Goal: Transaction & Acquisition: Purchase product/service

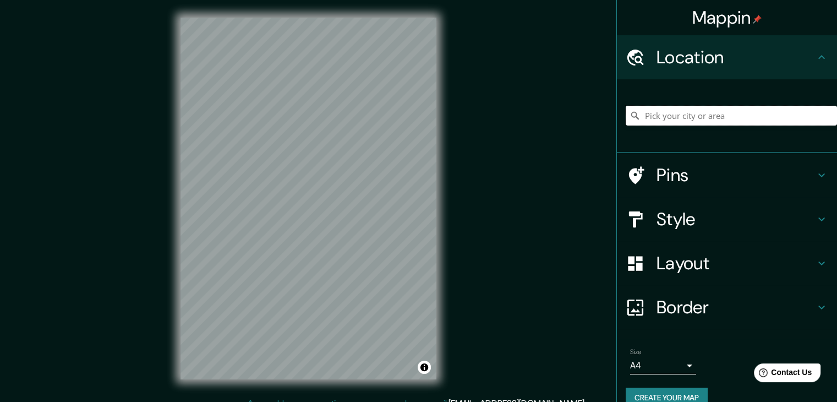
click at [648, 108] on input "Pick your city or area" at bounding box center [731, 116] width 211 height 20
paste input "Kitarjani"
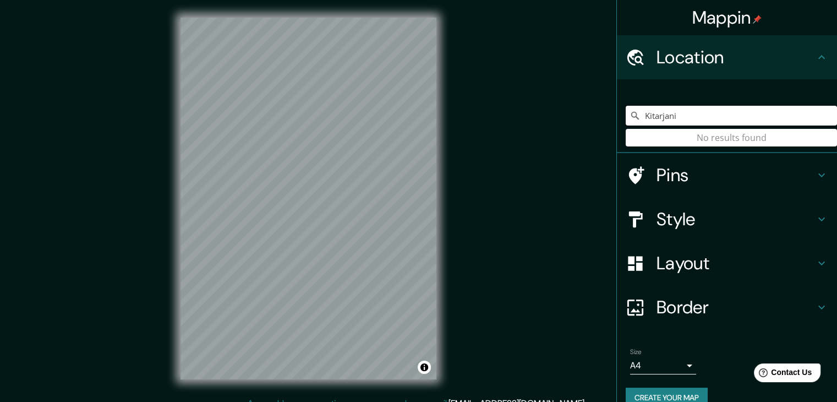
click at [692, 118] on input "Kitarjani" at bounding box center [731, 116] width 211 height 20
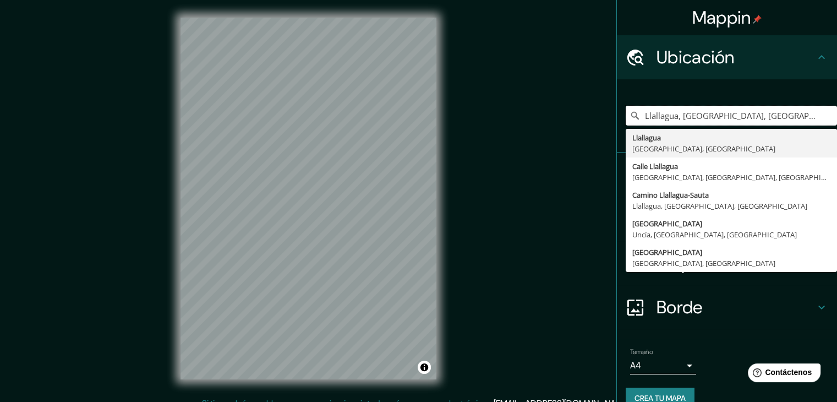
type input "Llallagua, [GEOGRAPHIC_DATA], [GEOGRAPHIC_DATA]"
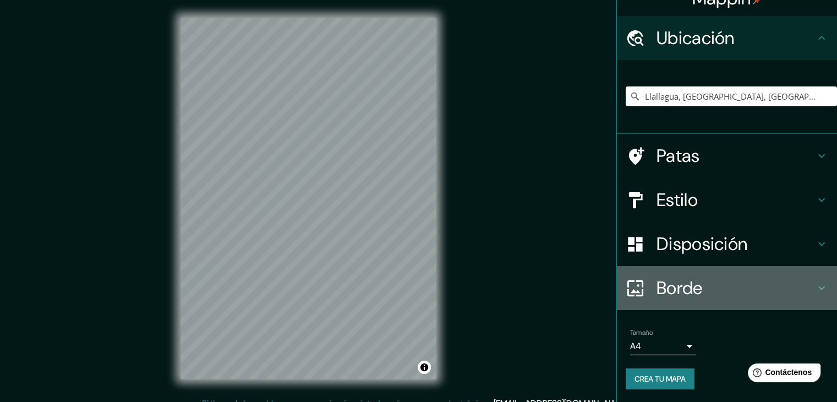
click at [675, 288] on font "Borde" at bounding box center [680, 287] width 46 height 23
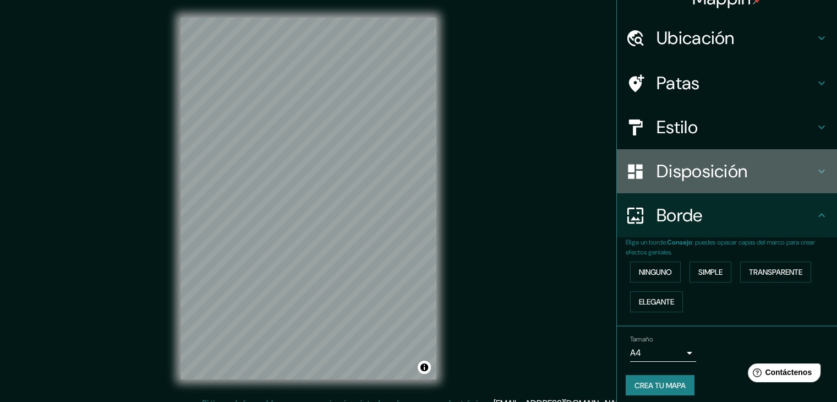
click at [676, 173] on font "Disposición" at bounding box center [702, 171] width 91 height 23
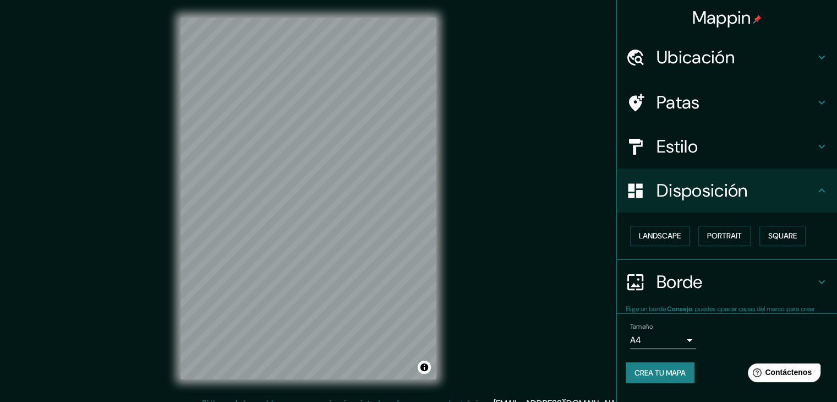
scroll to position [0, 0]
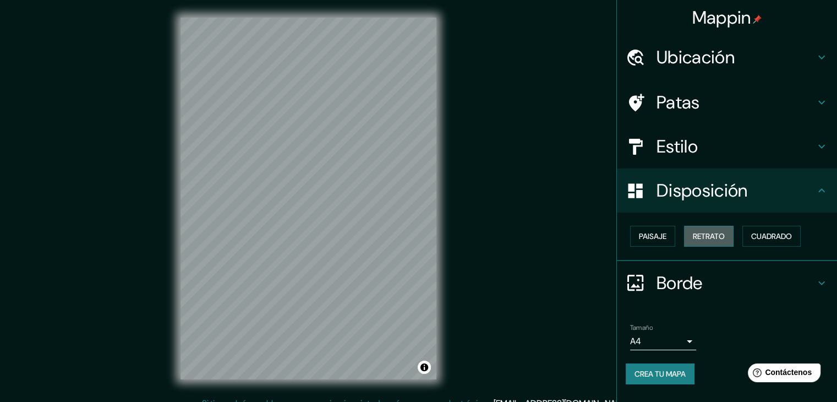
click at [701, 233] on font "Retrato" at bounding box center [709, 236] width 32 height 10
click at [653, 233] on font "Paisaje" at bounding box center [653, 236] width 28 height 10
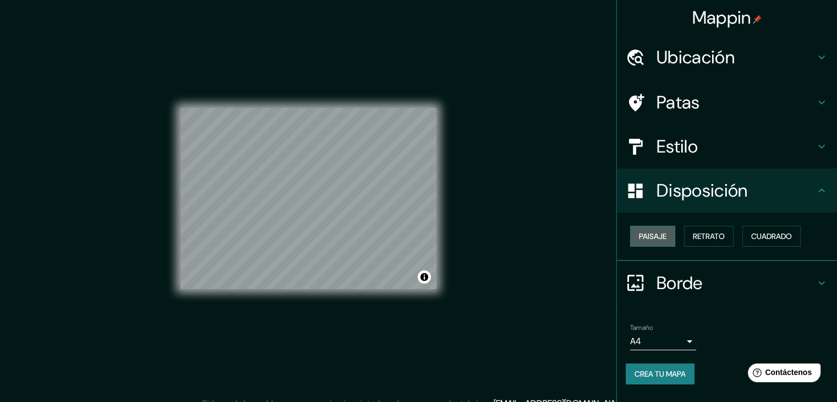
click at [653, 233] on font "Paisaje" at bounding box center [653, 236] width 28 height 10
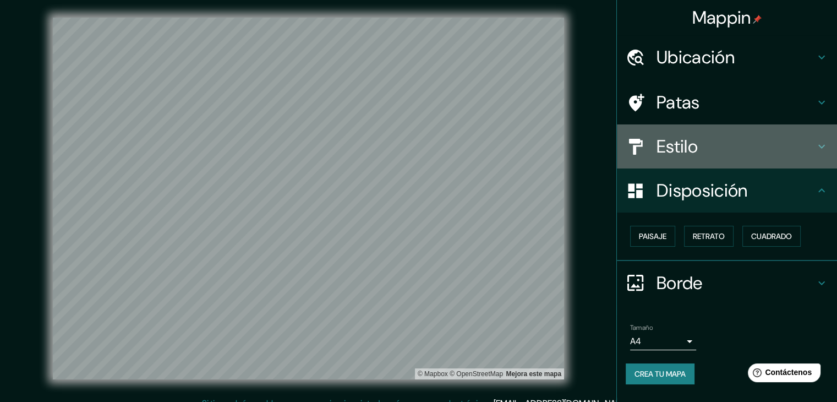
click at [680, 161] on div "Estilo" at bounding box center [727, 146] width 220 height 44
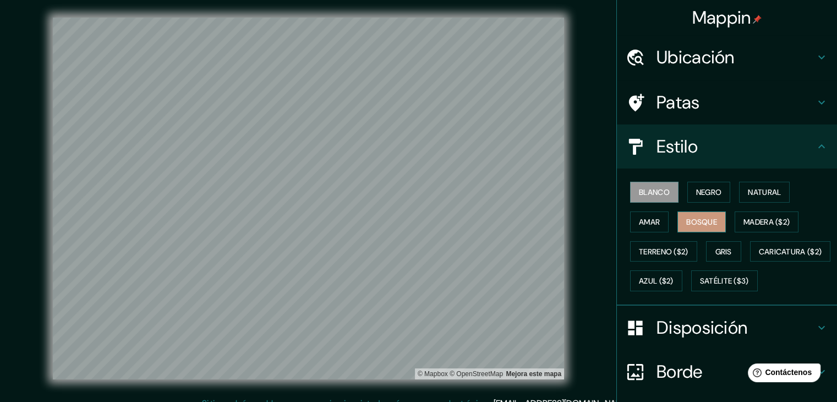
click at [704, 217] on font "Bosque" at bounding box center [701, 222] width 31 height 10
click at [762, 220] on font "Madera ($2)" at bounding box center [767, 222] width 46 height 10
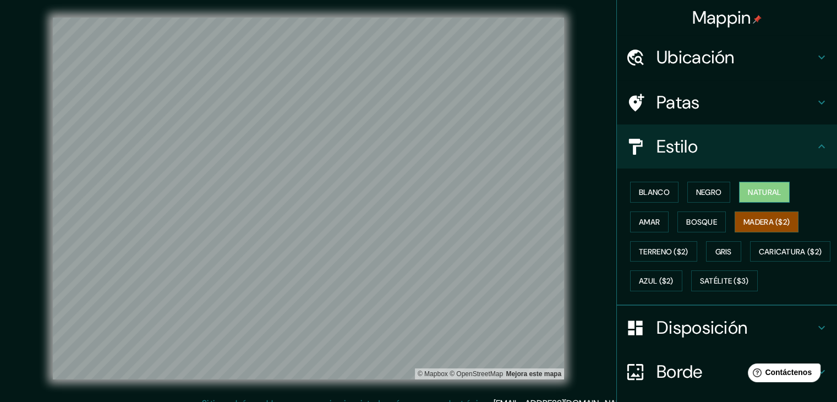
click at [755, 193] on font "Natural" at bounding box center [764, 192] width 33 height 10
click at [694, 221] on font "Bosque" at bounding box center [701, 222] width 31 height 10
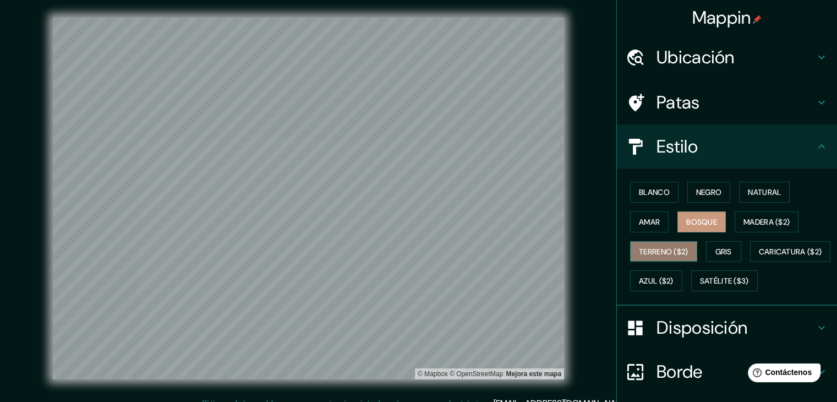
click at [666, 253] on font "Terreno ($2)" at bounding box center [664, 252] width 50 height 10
click at [715, 247] on font "Gris" at bounding box center [723, 252] width 17 height 10
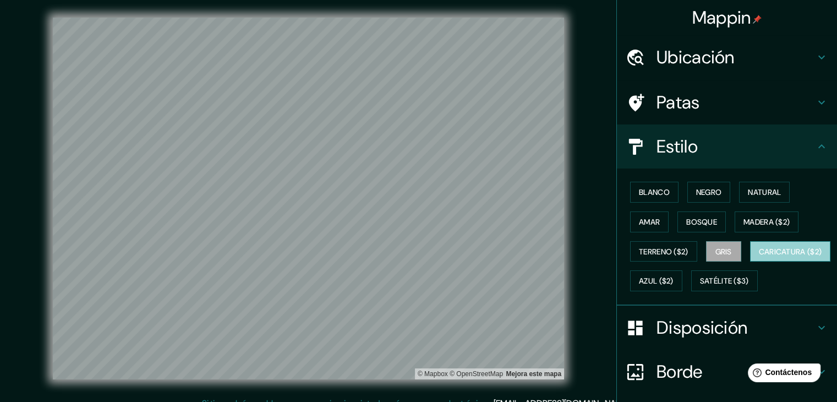
click at [759, 256] on font "Caricatura ($2)" at bounding box center [790, 252] width 63 height 10
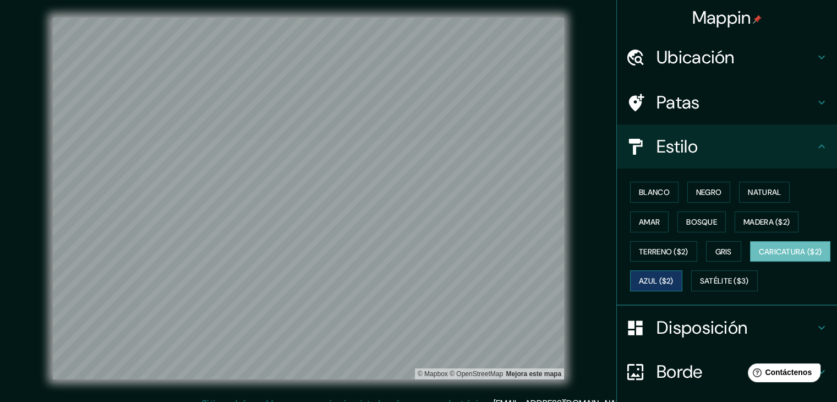
click at [682, 282] on button "Azul ($2)" at bounding box center [656, 280] width 52 height 21
click at [759, 256] on font "Caricatura ($2)" at bounding box center [790, 252] width 63 height 10
click at [700, 286] on font "Satélite ($3)" at bounding box center [724, 281] width 49 height 10
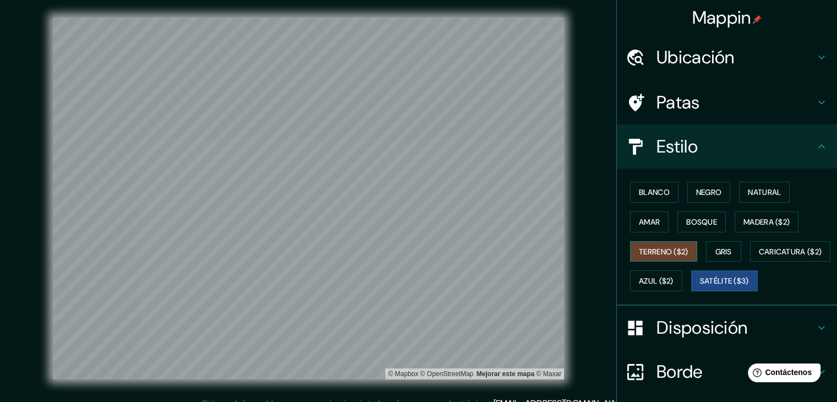
click at [661, 253] on font "Terreno ($2)" at bounding box center [664, 252] width 50 height 10
click at [695, 213] on button "Bosque" at bounding box center [701, 221] width 48 height 21
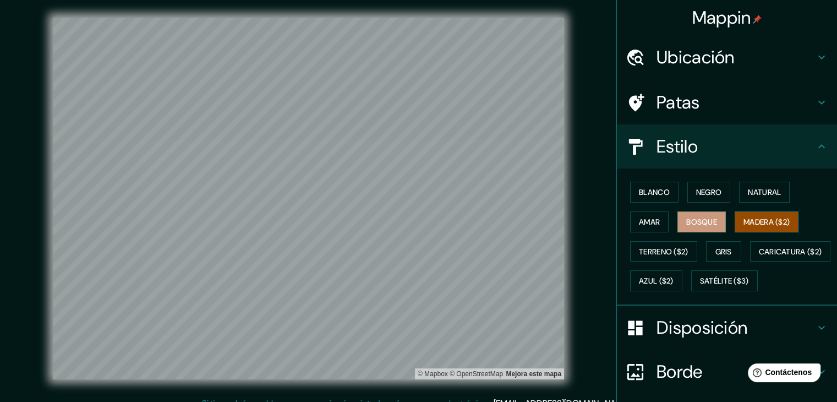
click at [744, 220] on font "Madera ($2)" at bounding box center [767, 222] width 46 height 10
click at [748, 194] on font "Natural" at bounding box center [764, 192] width 33 height 10
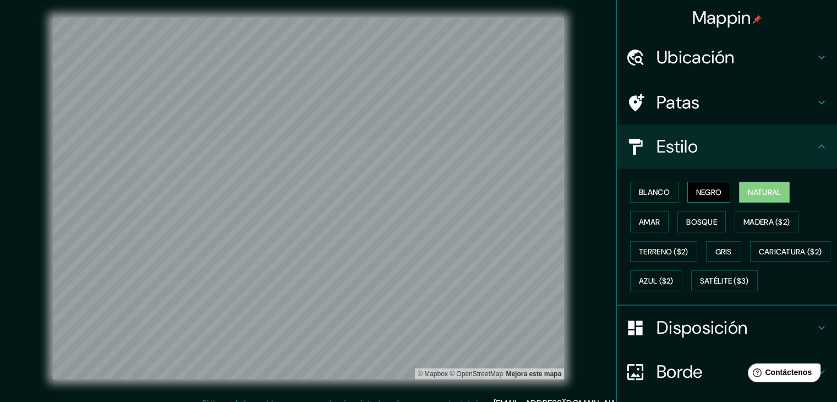
click at [696, 190] on font "Negro" at bounding box center [709, 192] width 26 height 10
click at [693, 217] on font "Bosque" at bounding box center [701, 222] width 31 height 10
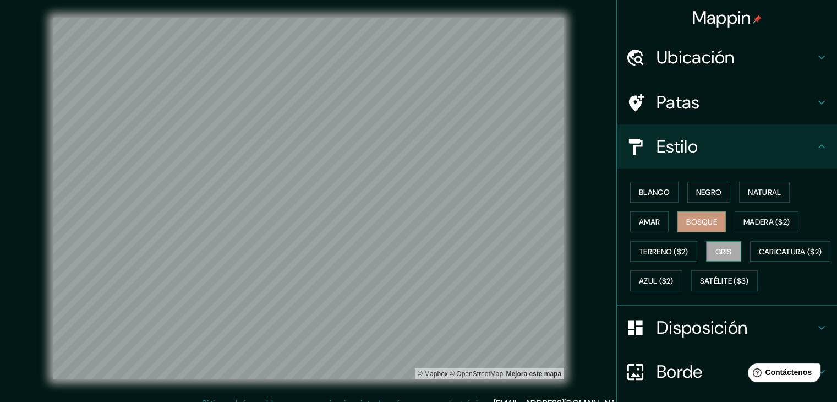
click at [718, 252] on font "Gris" at bounding box center [723, 252] width 17 height 10
click at [750, 262] on button "Caricatura ($2)" at bounding box center [790, 251] width 81 height 21
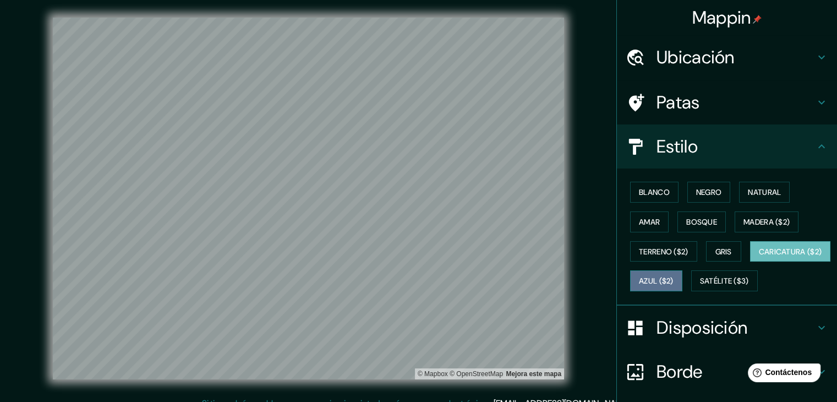
click at [674, 281] on font "Azul ($2)" at bounding box center [656, 281] width 35 height 10
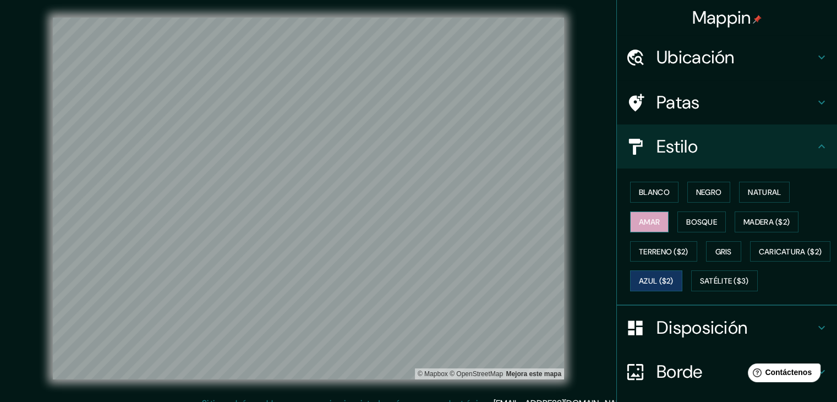
click at [648, 218] on font "Amar" at bounding box center [649, 222] width 21 height 10
click at [652, 198] on font "Blanco" at bounding box center [654, 192] width 31 height 14
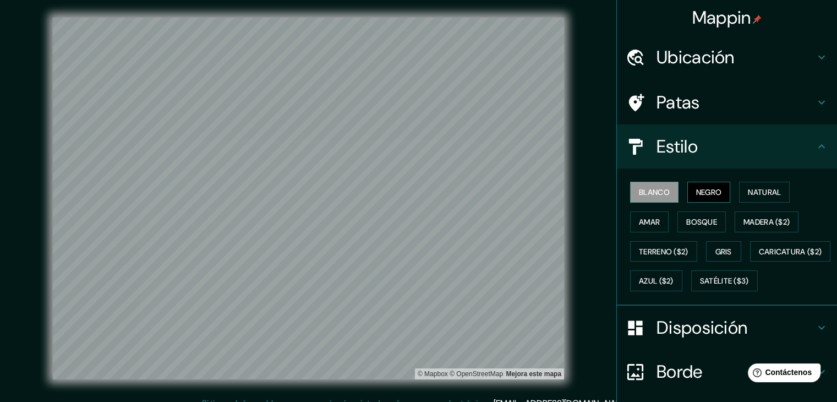
click at [687, 194] on button "Negro" at bounding box center [708, 192] width 43 height 21
click at [703, 221] on font "Bosque" at bounding box center [701, 222] width 31 height 10
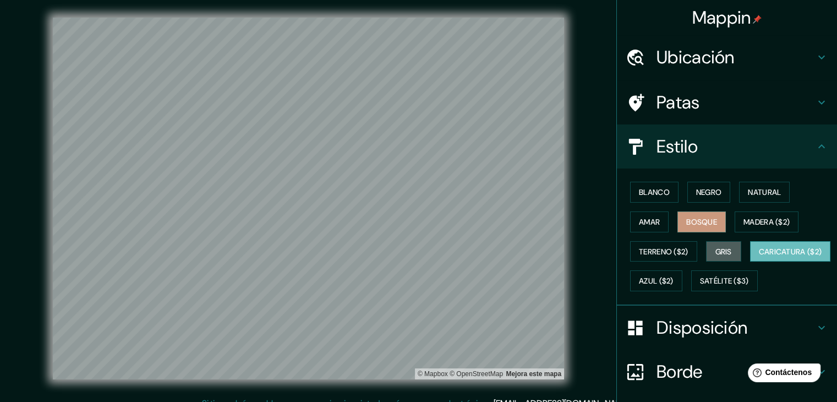
drag, startPoint x: 704, startPoint y: 248, endPoint x: 686, endPoint y: 276, distance: 32.7
click at [706, 248] on button "Gris" at bounding box center [723, 251] width 35 height 21
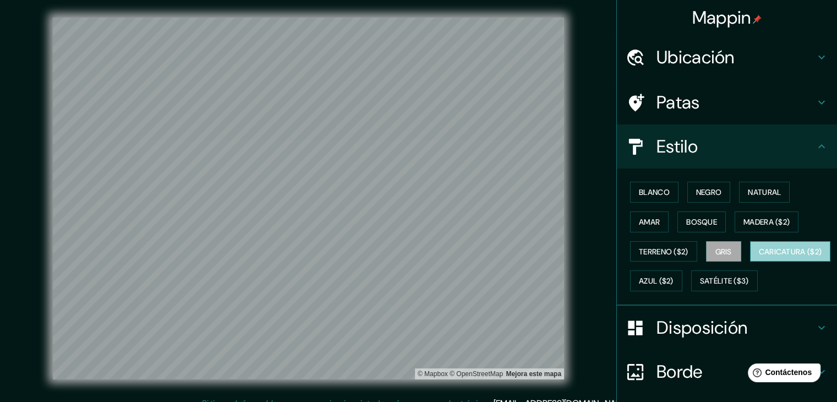
click at [759, 256] on font "Caricatura ($2)" at bounding box center [790, 252] width 63 height 10
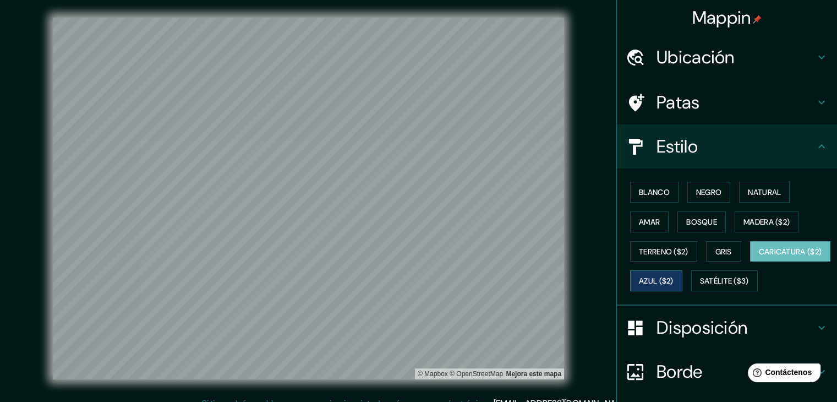
click at [674, 282] on font "Azul ($2)" at bounding box center [656, 281] width 35 height 10
click at [671, 292] on div "Blanco Negro Natural Amar Bosque Madera ($2) Terreno ($2) Gris Caricatura ($2) …" at bounding box center [731, 236] width 211 height 118
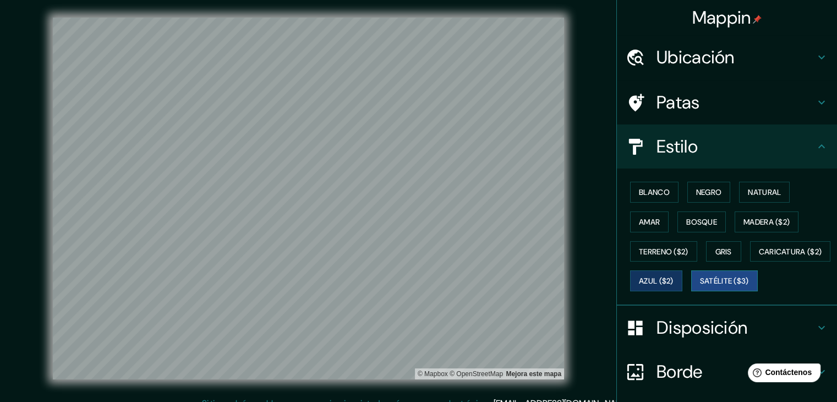
click at [700, 286] on font "Satélite ($3)" at bounding box center [724, 281] width 49 height 10
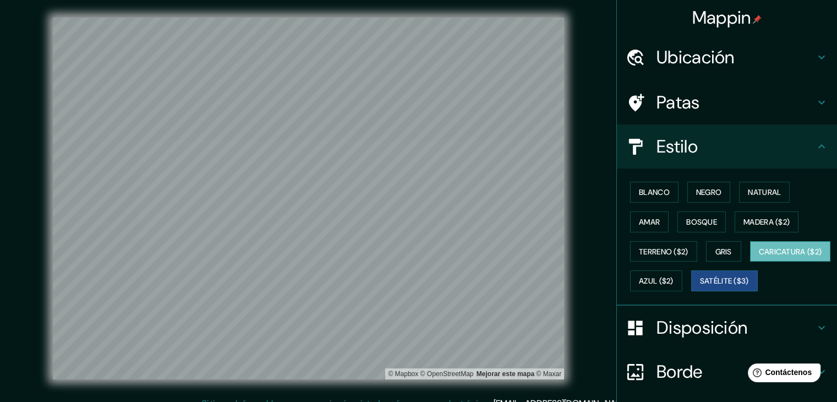
click at [759, 259] on font "Caricatura ($2)" at bounding box center [790, 251] width 63 height 14
click at [710, 193] on font "Negro" at bounding box center [709, 192] width 26 height 10
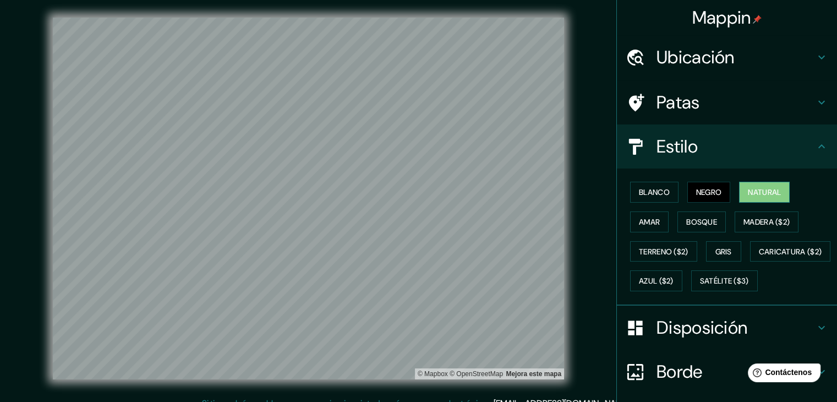
click at [759, 189] on font "Natural" at bounding box center [764, 192] width 33 height 10
click at [639, 217] on font "Amar" at bounding box center [649, 222] width 21 height 10
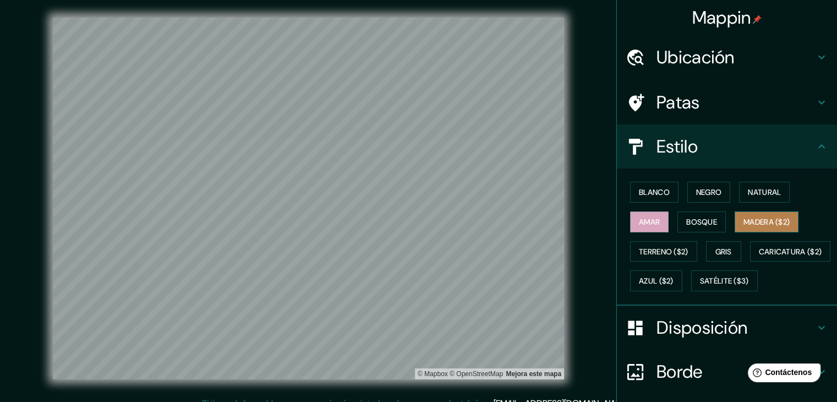
click at [759, 220] on font "Madera ($2)" at bounding box center [767, 222] width 46 height 10
drag, startPoint x: 709, startPoint y: 222, endPoint x: 730, endPoint y: 222, distance: 21.5
click at [708, 222] on font "Bosque" at bounding box center [701, 222] width 31 height 10
click at [744, 223] on font "Madera ($2)" at bounding box center [767, 222] width 46 height 10
click at [724, 257] on button "Gris" at bounding box center [723, 251] width 35 height 21
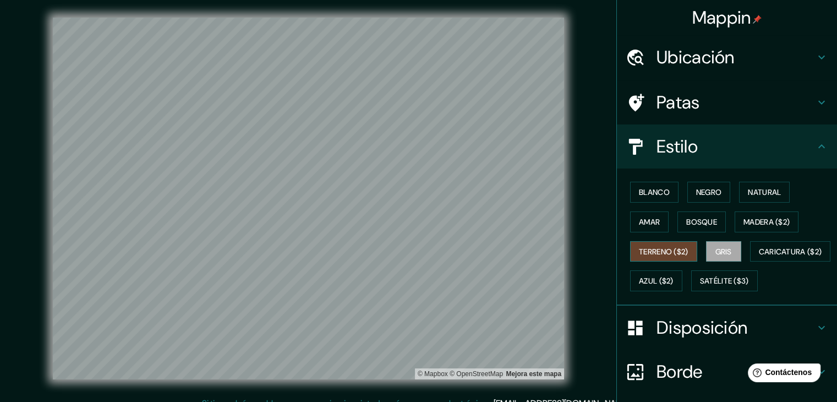
drag, startPoint x: 644, startPoint y: 251, endPoint x: 657, endPoint y: 248, distance: 13.1
click at [645, 251] on font "Terreno ($2)" at bounding box center [664, 252] width 50 height 10
click at [761, 225] on font "Madera ($2)" at bounding box center [767, 222] width 46 height 10
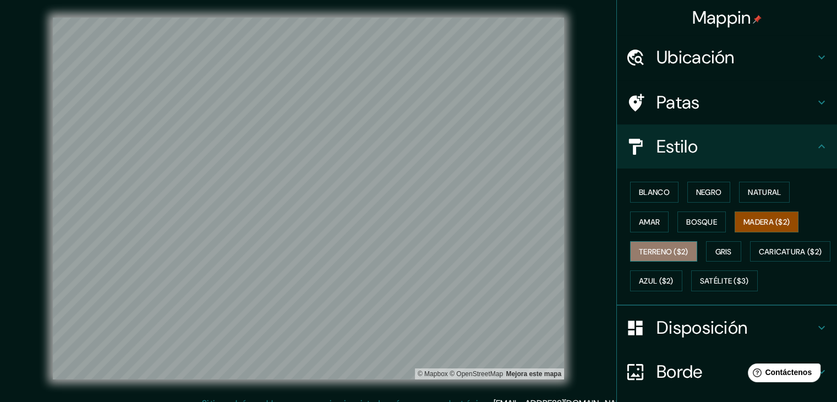
click at [664, 252] on font "Terreno ($2)" at bounding box center [664, 252] width 50 height 10
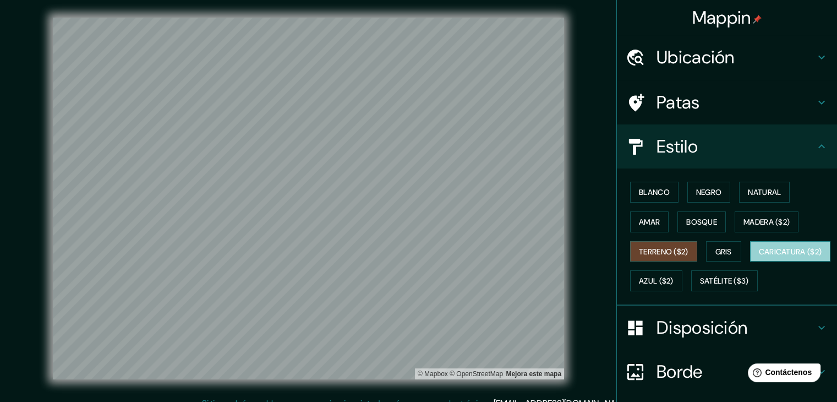
click at [759, 256] on font "Caricatura ($2)" at bounding box center [790, 252] width 63 height 10
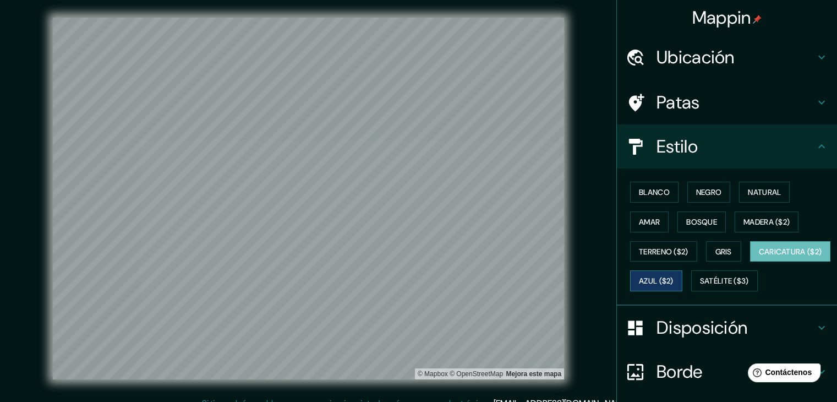
click at [674, 278] on font "Azul ($2)" at bounding box center [656, 281] width 35 height 10
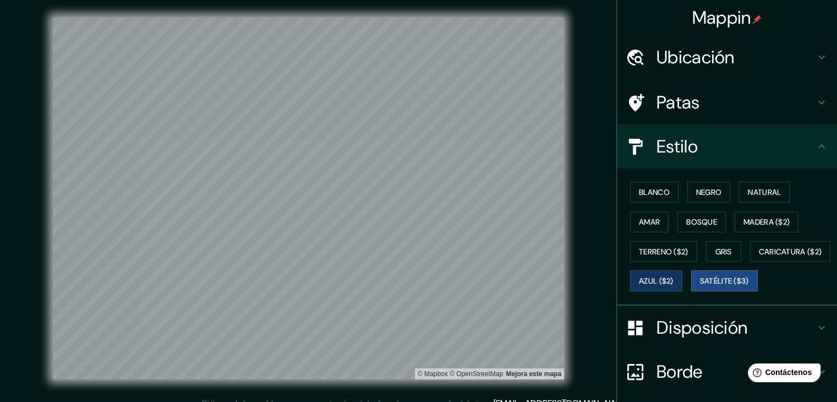
click at [700, 286] on font "Satélite ($3)" at bounding box center [724, 281] width 49 height 10
click at [748, 217] on font "Madera ($2)" at bounding box center [767, 222] width 46 height 10
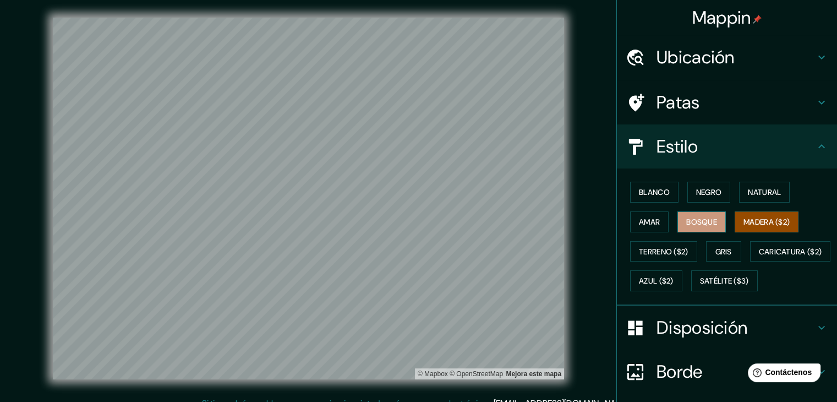
click at [690, 225] on font "Bosque" at bounding box center [701, 222] width 31 height 10
click at [744, 223] on font "Madera ($2)" at bounding box center [767, 222] width 46 height 10
click at [759, 197] on font "Natural" at bounding box center [764, 192] width 33 height 14
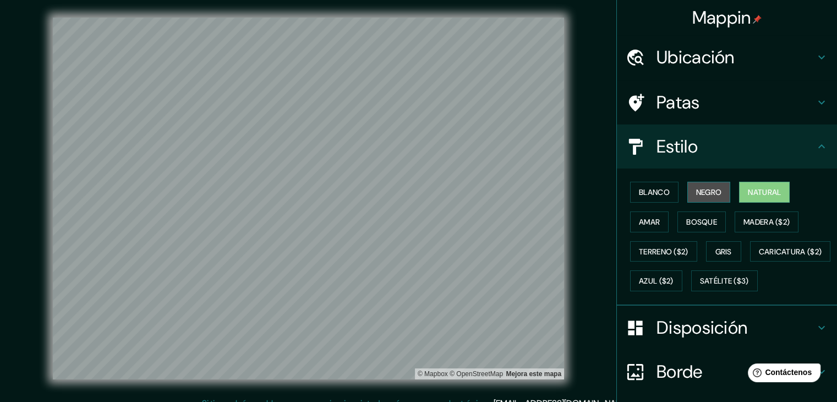
click at [701, 194] on font "Negro" at bounding box center [709, 192] width 26 height 10
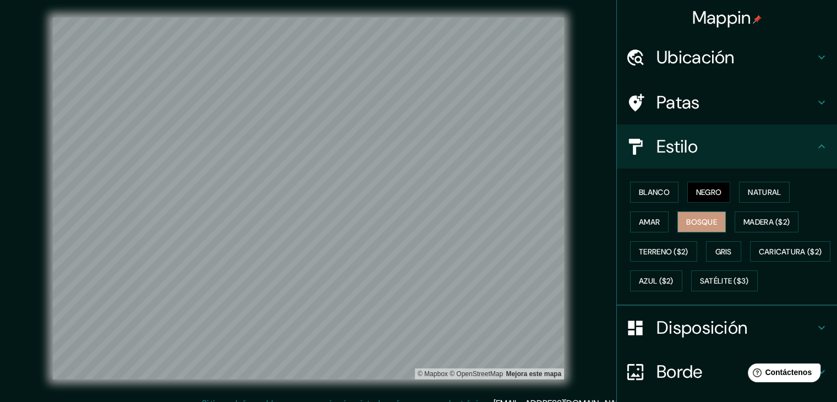
click at [694, 227] on font "Bosque" at bounding box center [701, 222] width 31 height 14
click at [752, 225] on font "Madera ($2)" at bounding box center [767, 222] width 46 height 10
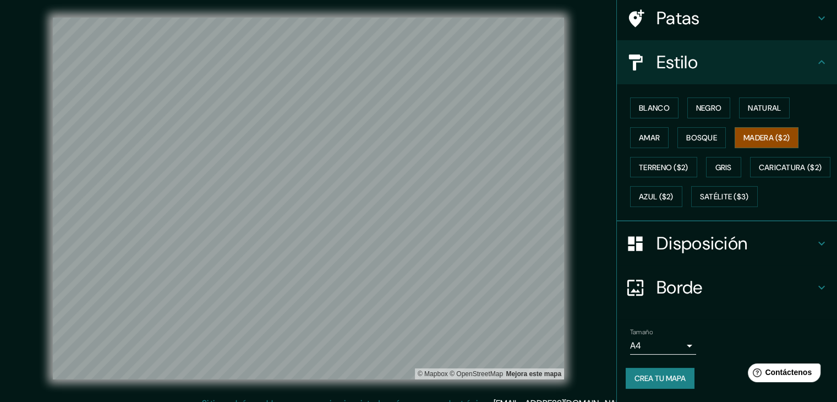
scroll to position [111, 0]
click at [658, 381] on font "Crea tu mapa" at bounding box center [660, 378] width 51 height 10
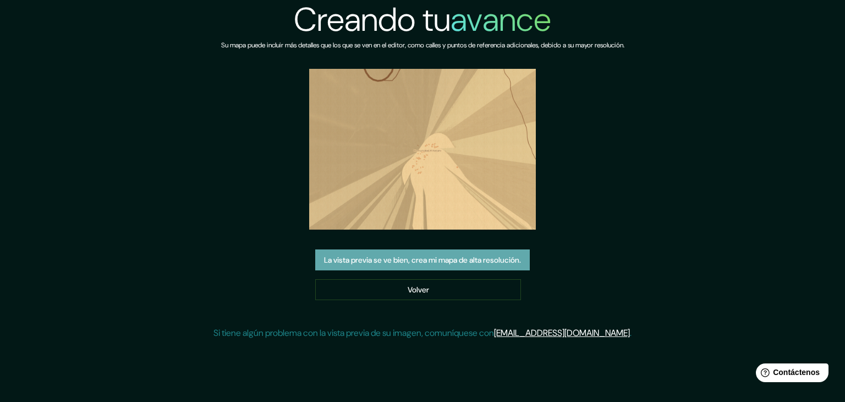
click at [389, 257] on font "La vista previa se ve bien, crea mi mapa de alta resolución." at bounding box center [422, 260] width 197 height 10
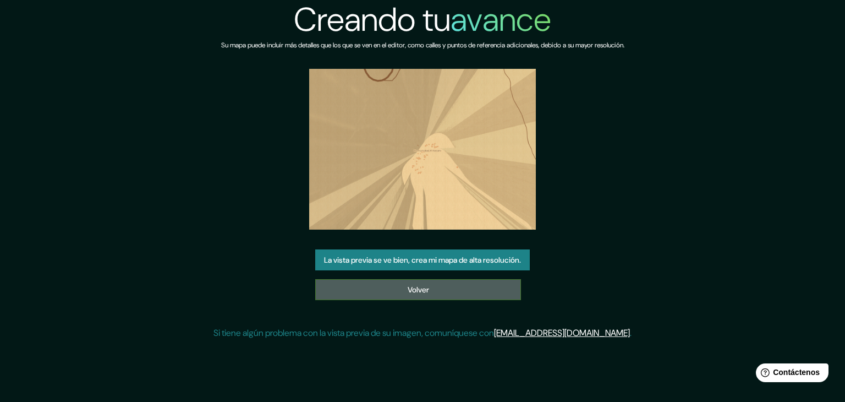
click at [392, 285] on link "Volver" at bounding box center [418, 289] width 206 height 21
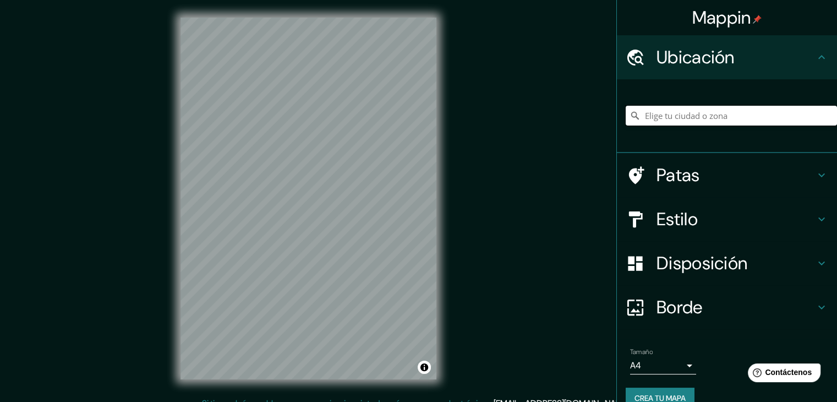
click at [697, 119] on input "Elige tu ciudad o zona" at bounding box center [731, 116] width 211 height 20
click at [663, 122] on input "Elige tu ciudad o zona" at bounding box center [731, 116] width 211 height 20
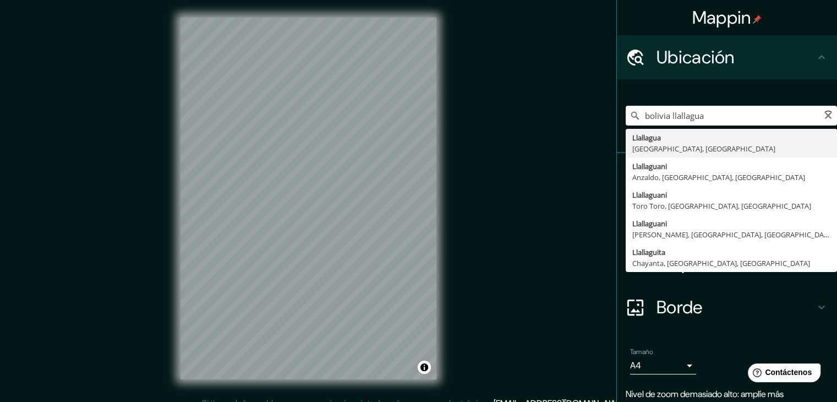
type input "Llallagua, [GEOGRAPHIC_DATA], [GEOGRAPHIC_DATA]"
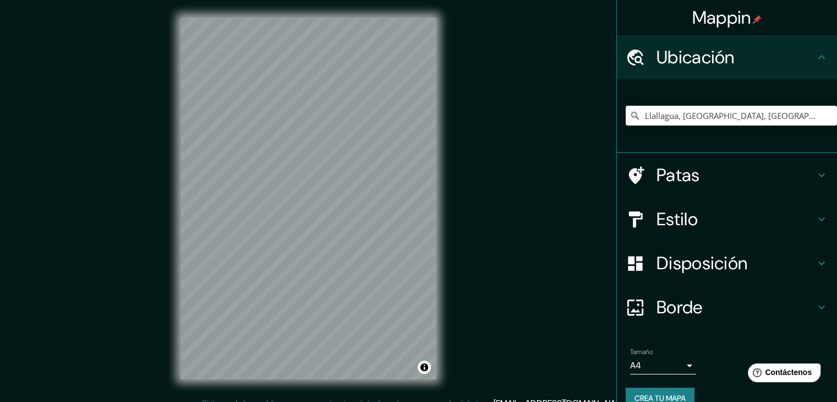
click at [685, 306] on font "Borde" at bounding box center [680, 307] width 46 height 23
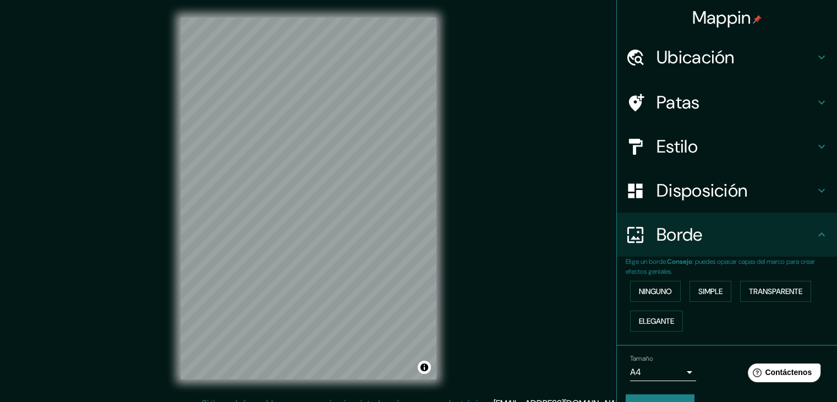
click at [679, 192] on font "Disposición" at bounding box center [702, 190] width 91 height 23
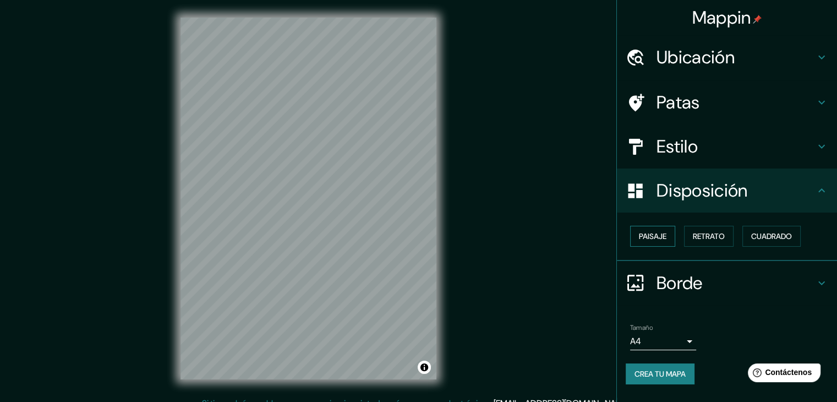
click at [660, 236] on font "Paisaje" at bounding box center [653, 236] width 28 height 10
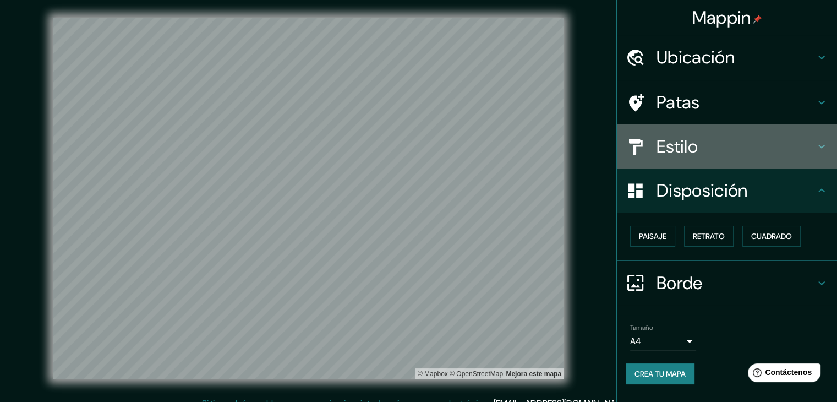
click at [679, 135] on font "Estilo" at bounding box center [677, 146] width 41 height 23
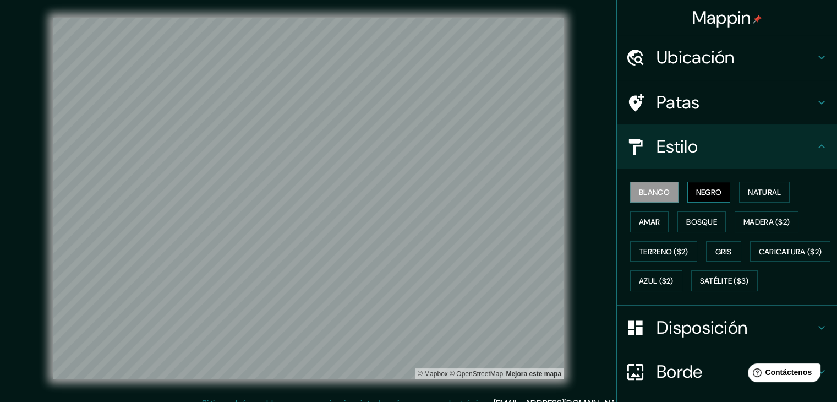
click at [699, 198] on font "Negro" at bounding box center [709, 192] width 26 height 14
click at [702, 225] on font "Bosque" at bounding box center [701, 222] width 31 height 10
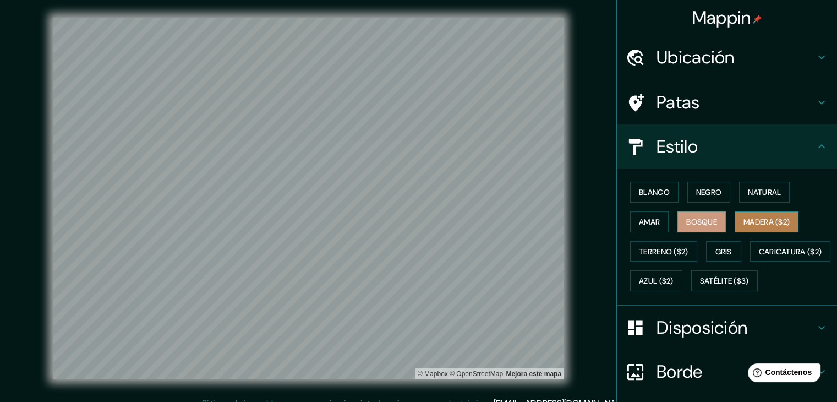
click at [747, 224] on font "Madera ($2)" at bounding box center [767, 222] width 46 height 10
click at [336, 218] on div at bounding box center [336, 215] width 9 height 9
